Goal: Navigation & Orientation: Find specific page/section

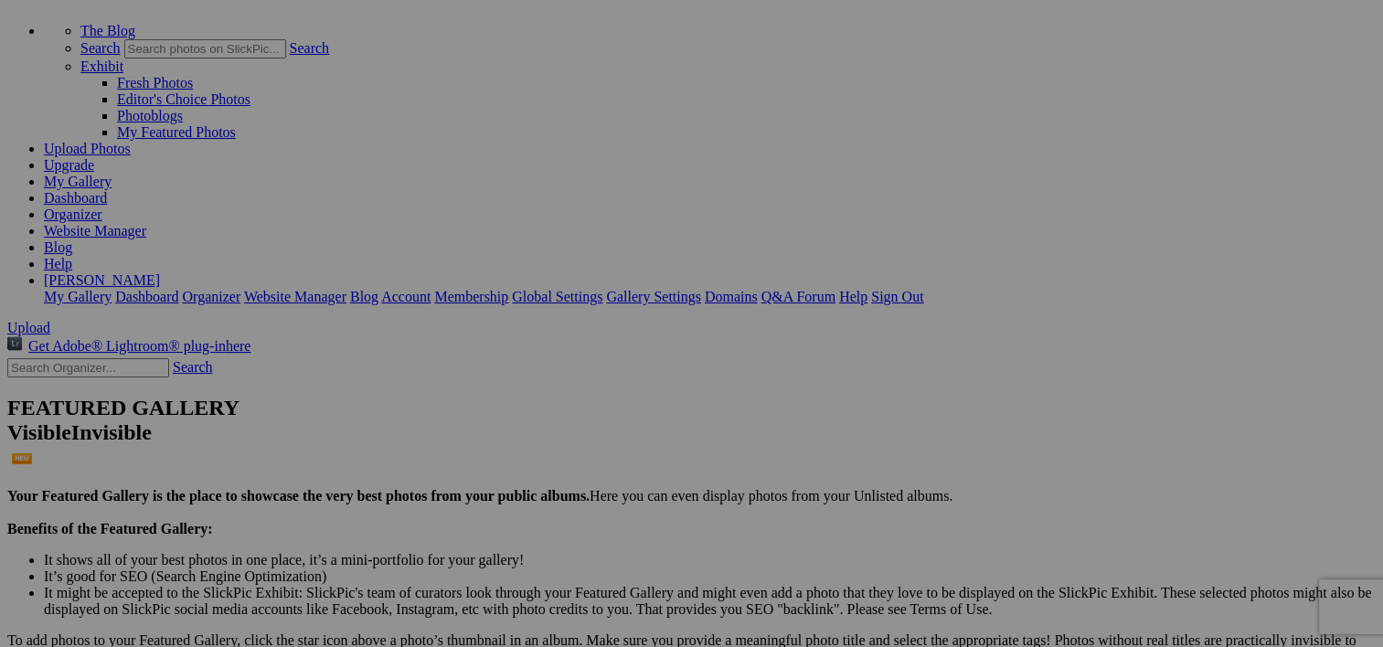
scroll to position [110, 0]
